Goal: Task Accomplishment & Management: Manage account settings

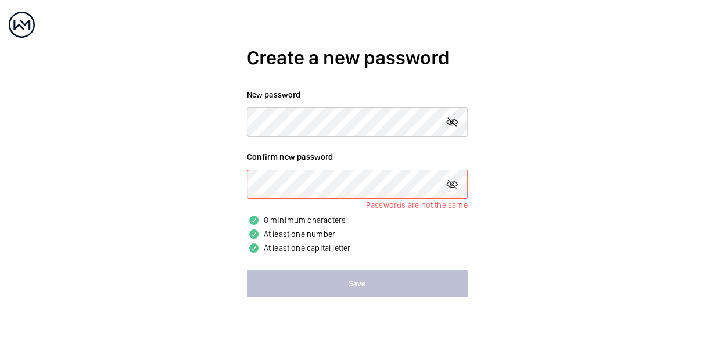
click at [449, 123] on mat-icon at bounding box center [452, 122] width 14 height 14
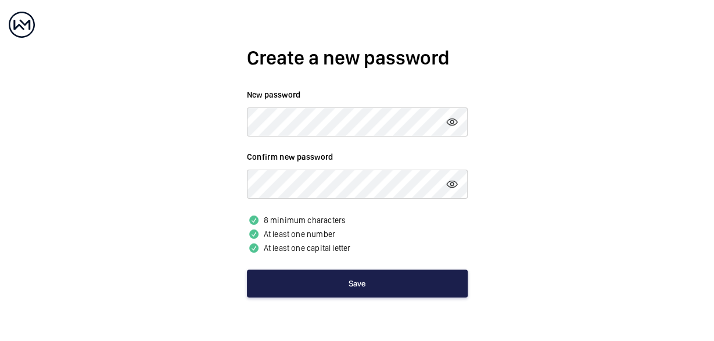
click at [366, 284] on button "Save" at bounding box center [357, 284] width 221 height 28
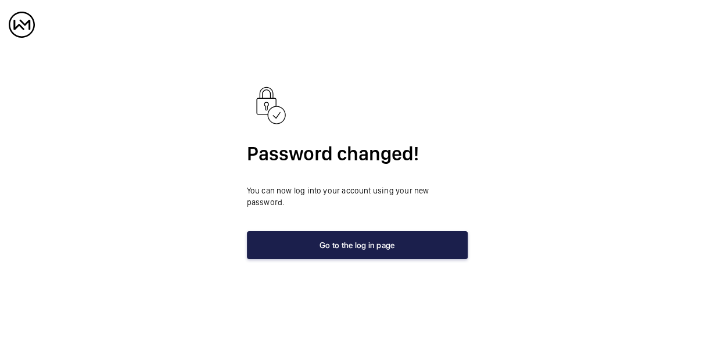
click at [363, 237] on button "Go to the log in page" at bounding box center [357, 245] width 221 height 28
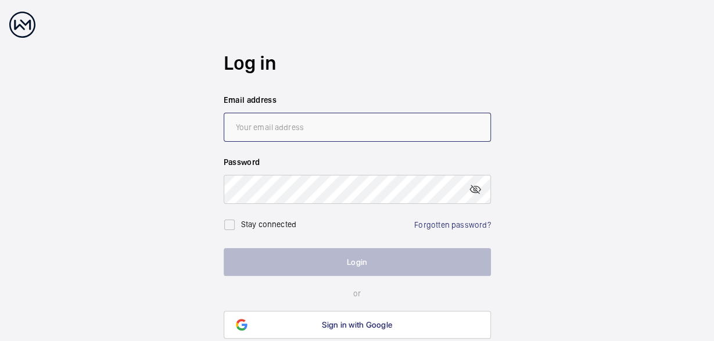
click at [284, 122] on input "email" at bounding box center [357, 127] width 267 height 29
type input "[PERSON_NAME][EMAIL_ADDRESS][DOMAIN_NAME]"
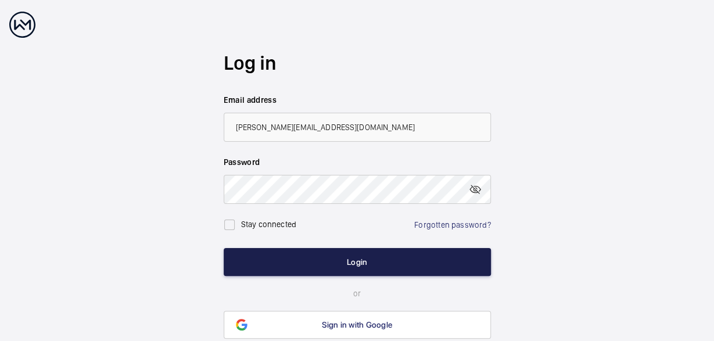
click at [431, 259] on button "Login" at bounding box center [357, 262] width 267 height 28
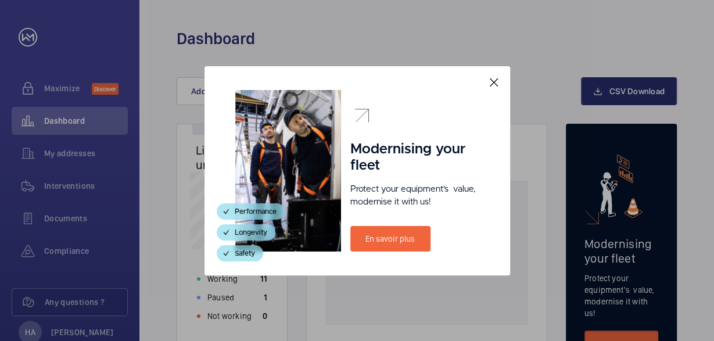
click at [495, 83] on mat-icon at bounding box center [494, 83] width 14 height 14
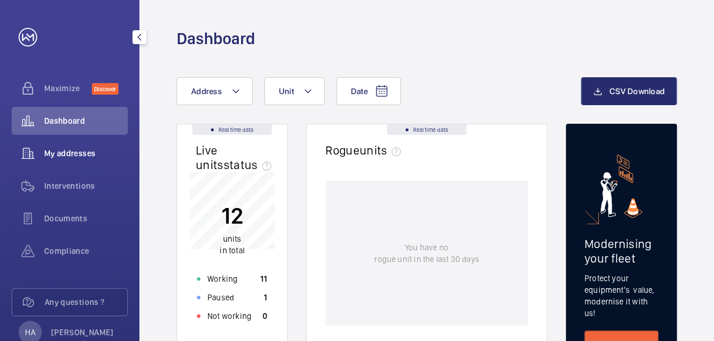
click at [44, 155] on span "My addresses" at bounding box center [86, 154] width 84 height 12
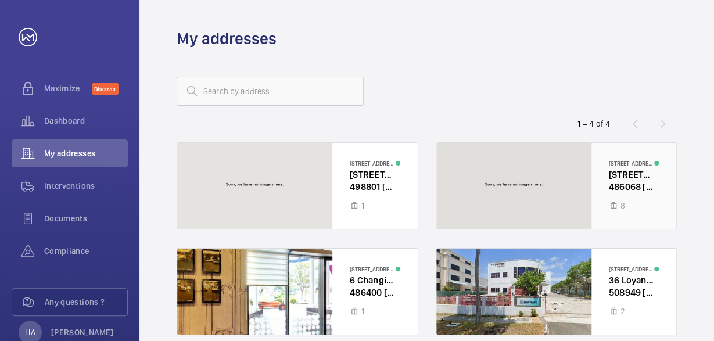
click at [628, 174] on div at bounding box center [557, 186] width 241 height 86
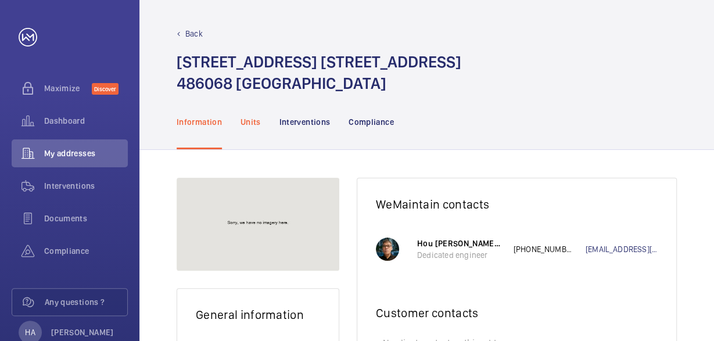
click at [253, 118] on p "Units" at bounding box center [251, 122] width 20 height 12
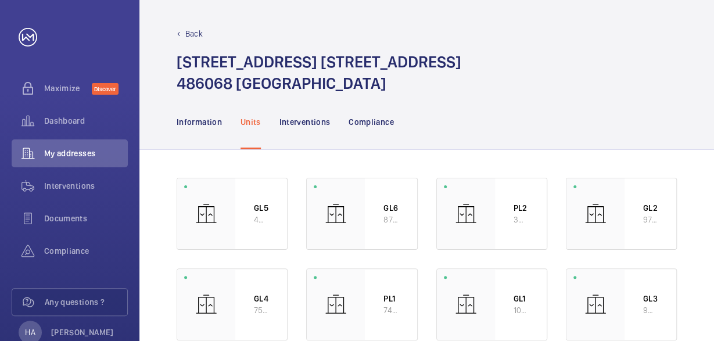
scroll to position [27, 0]
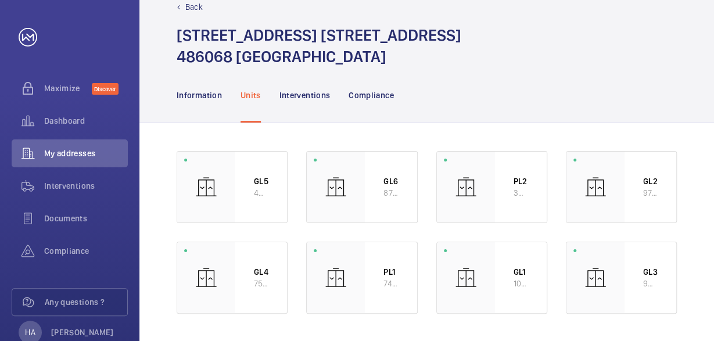
drag, startPoint x: 324, startPoint y: 98, endPoint x: 342, endPoint y: 98, distance: 18.6
click at [323, 98] on p "Interventions" at bounding box center [305, 96] width 51 height 12
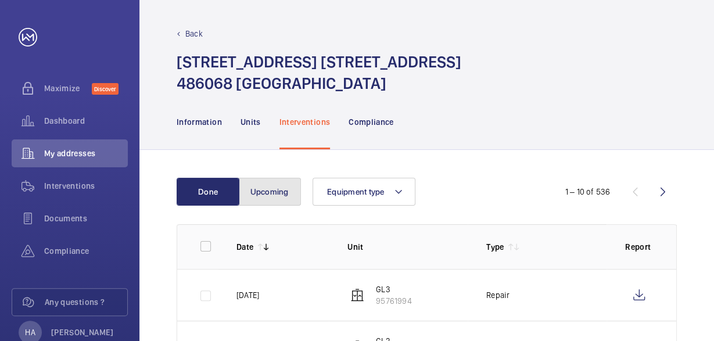
click at [274, 193] on button "Upcoming" at bounding box center [269, 192] width 63 height 28
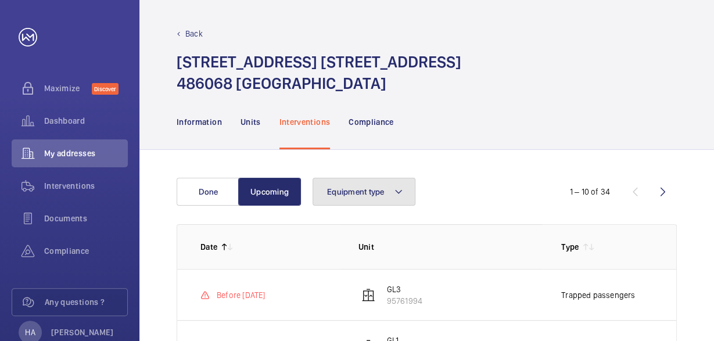
click at [365, 193] on span "Equipment type" at bounding box center [356, 191] width 58 height 9
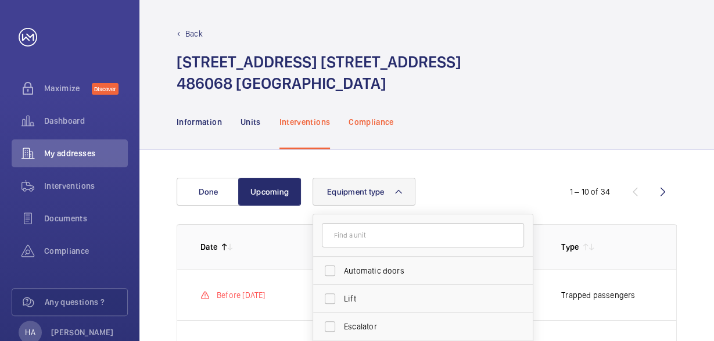
click at [380, 121] on p "Compliance" at bounding box center [371, 122] width 45 height 12
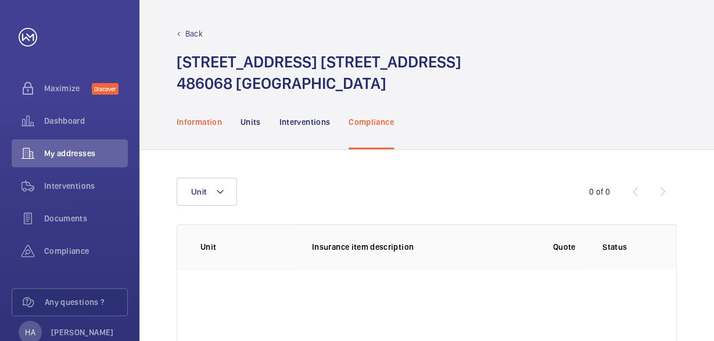
click at [191, 118] on p "Information" at bounding box center [199, 122] width 45 height 12
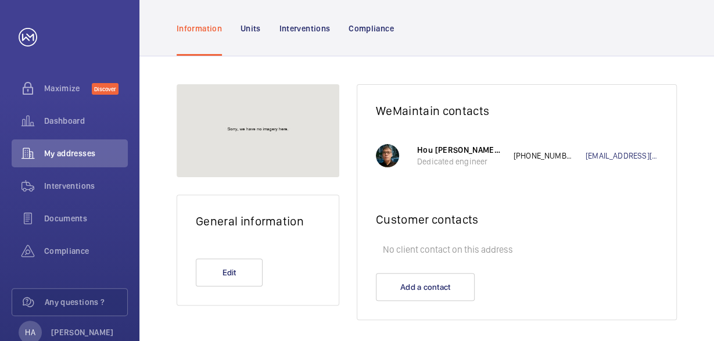
scroll to position [100, 0]
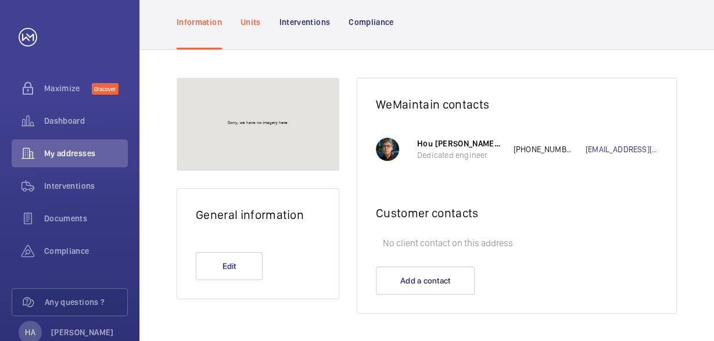
click at [253, 17] on p "Units" at bounding box center [251, 22] width 20 height 12
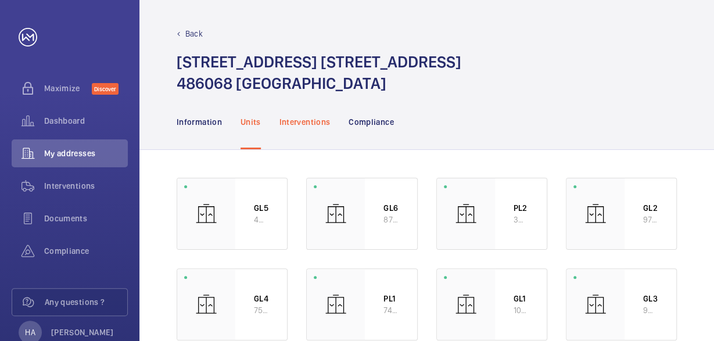
click at [316, 123] on p "Interventions" at bounding box center [305, 122] width 51 height 12
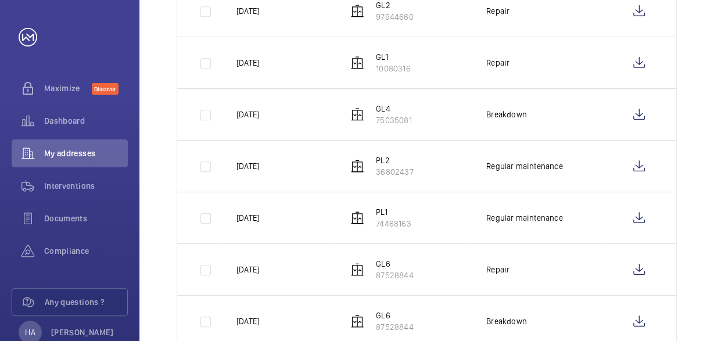
scroll to position [403, 0]
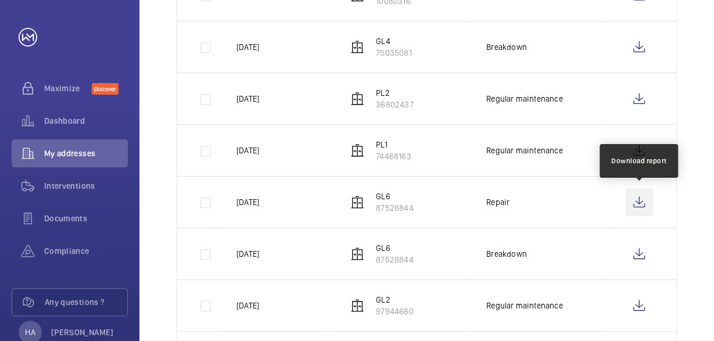
click at [639, 201] on wm-front-icon-button at bounding box center [639, 202] width 28 height 28
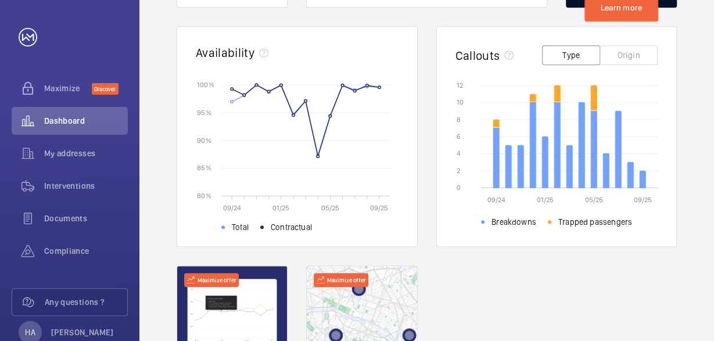
scroll to position [510, 0]
